Goal: Check status: Check status

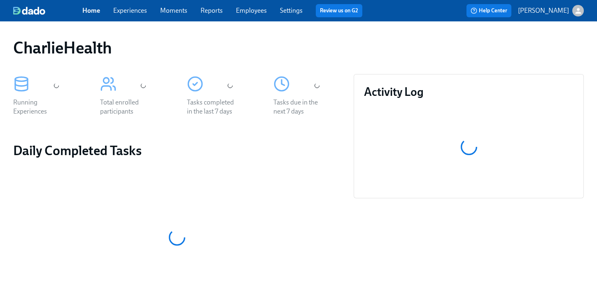
click at [236, 12] on link "Employees" at bounding box center [251, 11] width 31 height 8
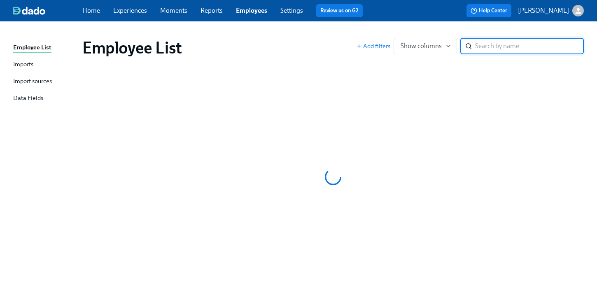
click at [379, 31] on div "Employee List Add filters Show columns ​" at bounding box center [333, 47] width 514 height 33
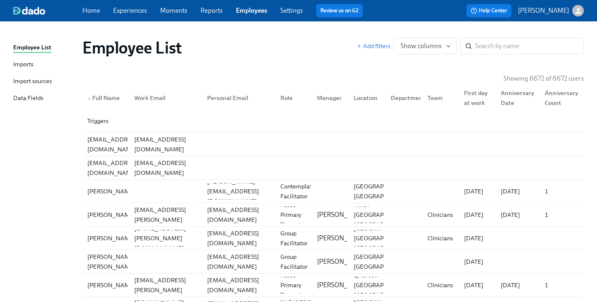
click at [494, 54] on div "Employee List Add filters Show columns ​" at bounding box center [332, 48] width 501 height 20
click at [491, 52] on input "search" at bounding box center [529, 46] width 109 height 16
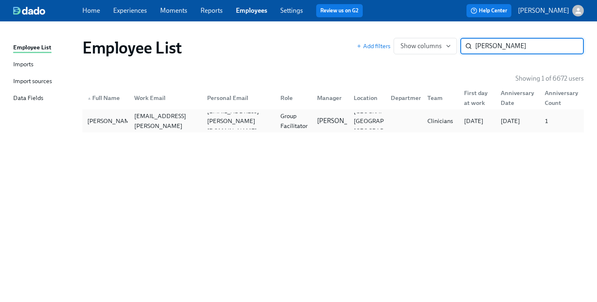
type input "[PERSON_NAME]"
click at [288, 115] on div "Group Facilitator" at bounding box center [294, 121] width 34 height 20
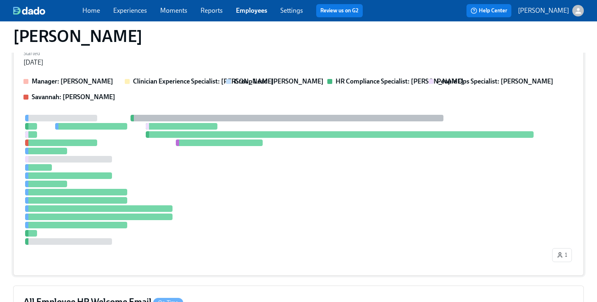
scroll to position [209, 0]
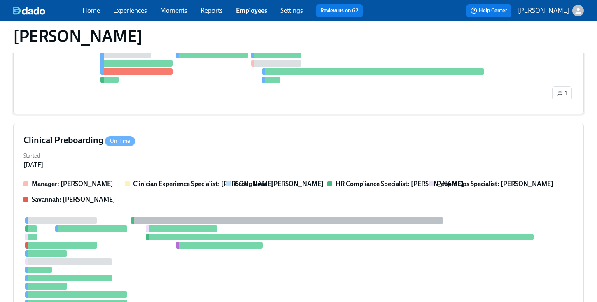
click at [318, 64] on div at bounding box center [286, 51] width 527 height 64
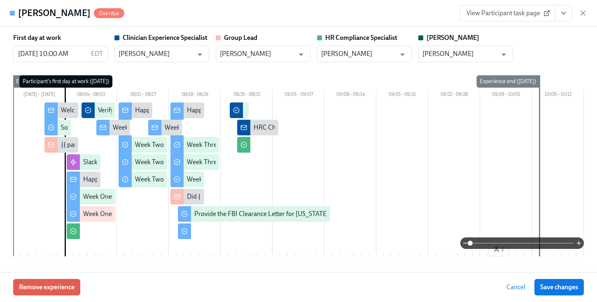
click at [558, 15] on button "View task page" at bounding box center [563, 13] width 17 height 16
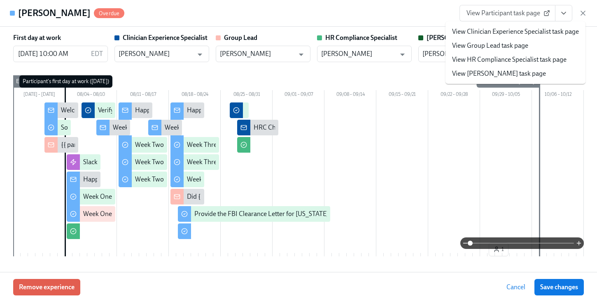
click at [497, 61] on link "View HR Compliance Specialist task page" at bounding box center [509, 59] width 114 height 9
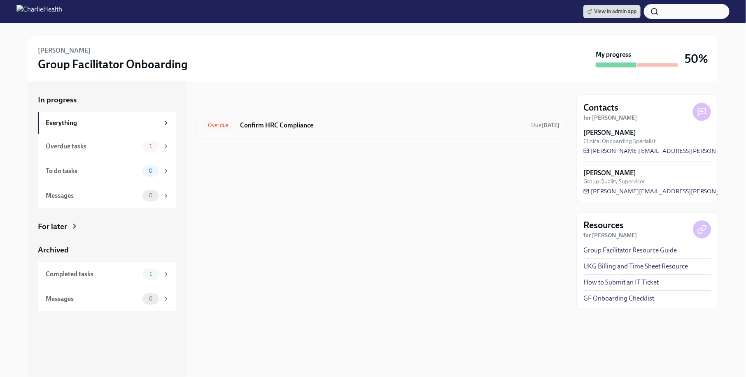
click at [299, 122] on h6 "Confirm HRC Compliance" at bounding box center [382, 125] width 284 height 9
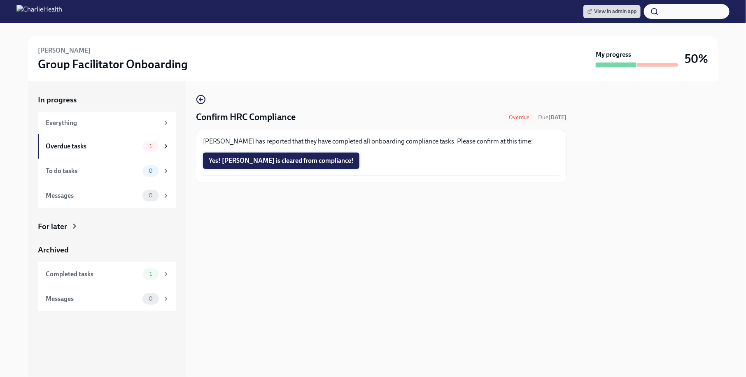
click at [284, 156] on button "Yes! Dominique is cleared from compliance!" at bounding box center [281, 161] width 156 height 16
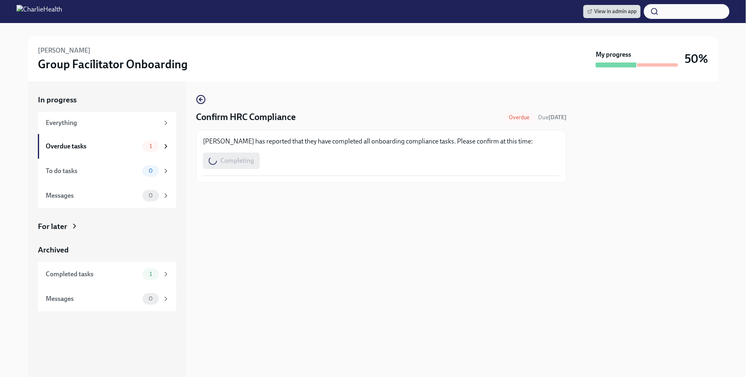
click at [417, 252] on div "Confirm HRC Compliance Overdue Due Aug 25th Dominique Vincent has reported that…" at bounding box center [381, 229] width 370 height 296
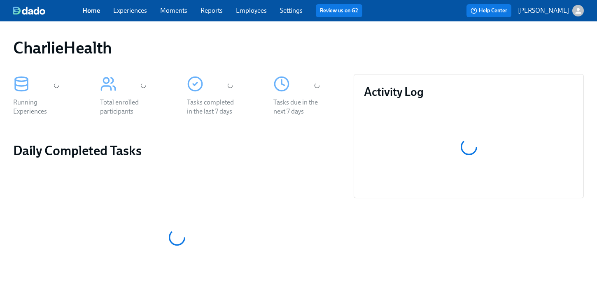
click at [256, 9] on link "Employees" at bounding box center [251, 11] width 31 height 8
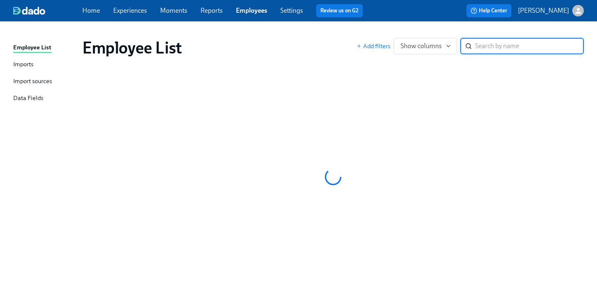
click at [269, 53] on div "Employee List" at bounding box center [219, 48] width 274 height 20
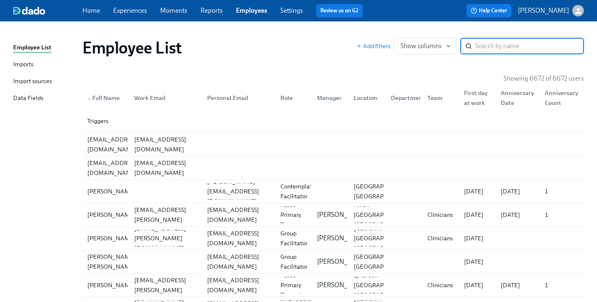
click at [487, 44] on input "search" at bounding box center [529, 46] width 109 height 16
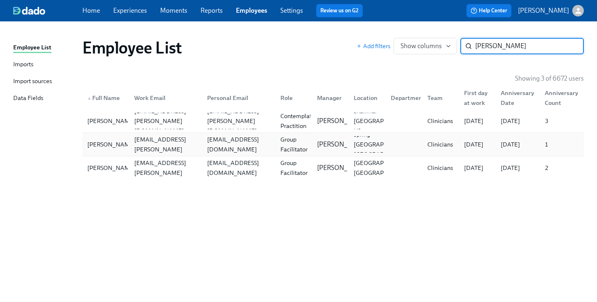
type input "caballero"
click at [386, 147] on div at bounding box center [402, 144] width 37 height 16
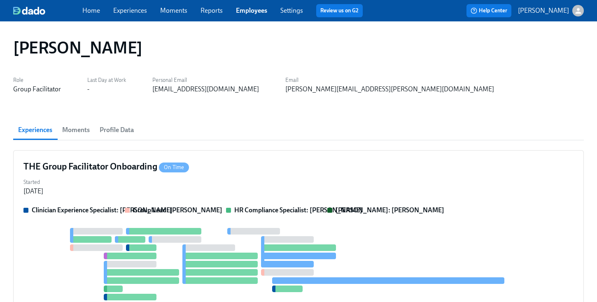
click at [391, 164] on div "THE Group Facilitator Onboarding On Time" at bounding box center [298, 166] width 550 height 12
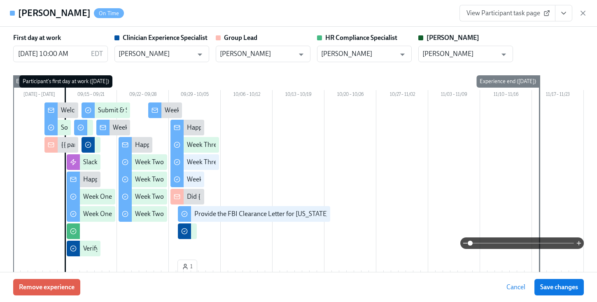
click at [562, 16] on icon "View task page" at bounding box center [563, 13] width 8 height 8
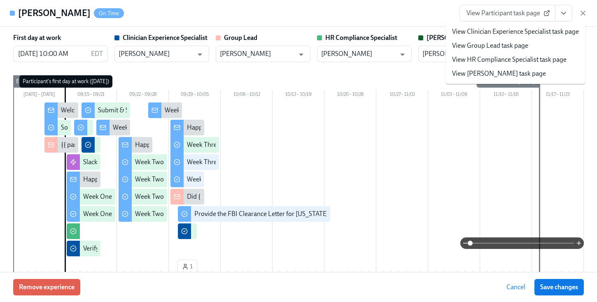
click at [503, 55] on link "View HR Compliance Specialist task page" at bounding box center [509, 59] width 114 height 9
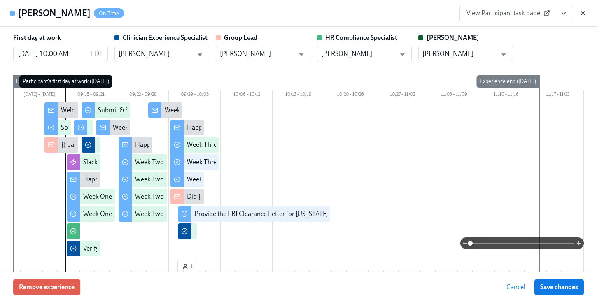
click at [585, 13] on icon "button" at bounding box center [583, 13] width 8 height 8
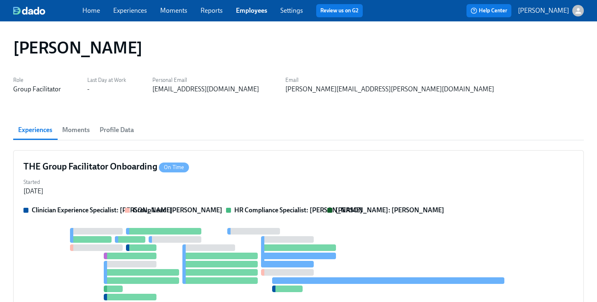
click at [251, 12] on link "Employees" at bounding box center [251, 11] width 31 height 8
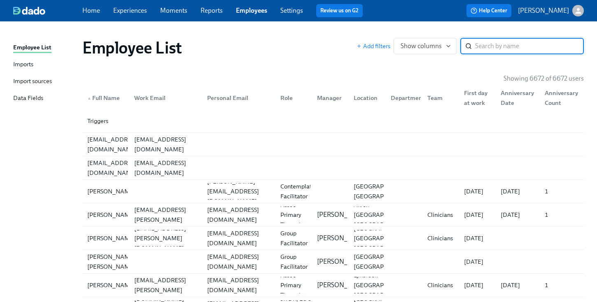
click at [481, 43] on input "search" at bounding box center [529, 46] width 109 height 16
click at [265, 56] on div "Employee List" at bounding box center [219, 48] width 274 height 20
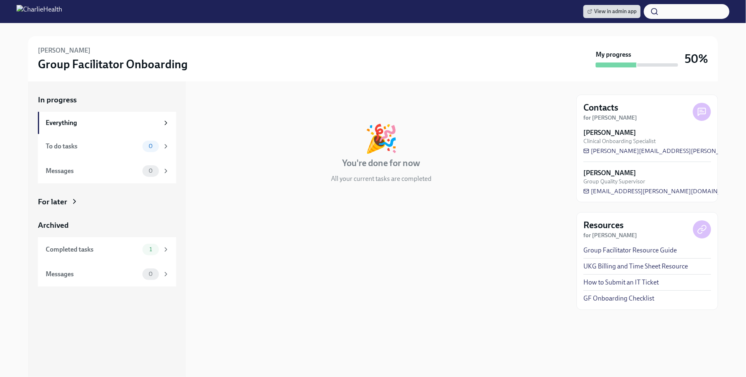
click at [384, 191] on div "In progress 🎉 You're done for now All your current tasks are completed" at bounding box center [381, 146] width 370 height 102
